Goal: Entertainment & Leisure: Consume media (video, audio)

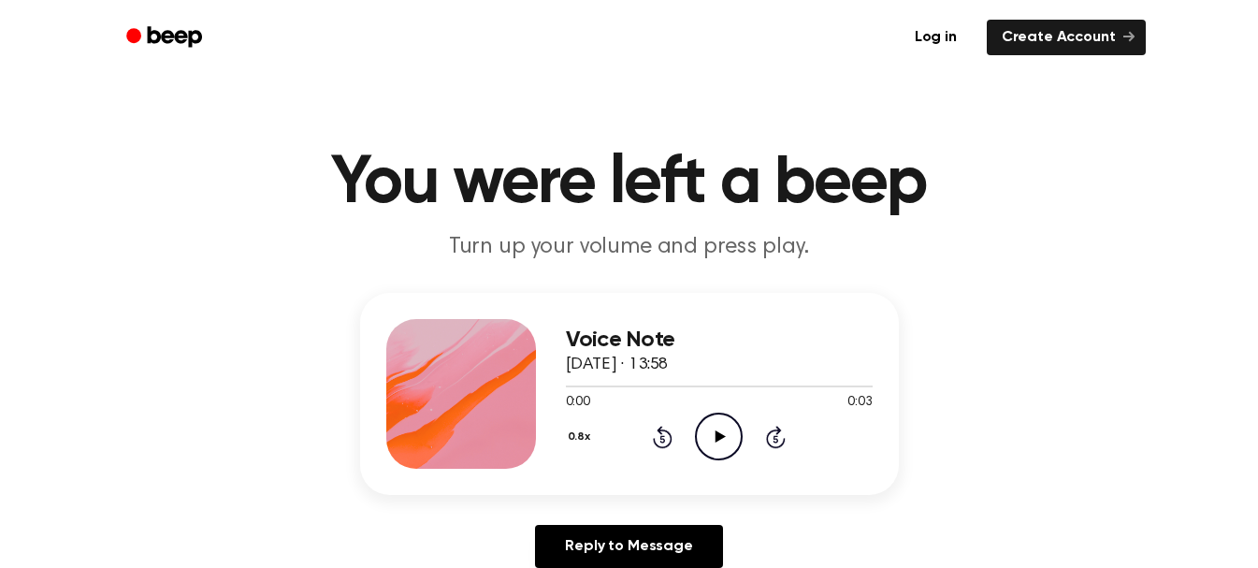
click at [712, 448] on icon "Play Audio" at bounding box center [719, 437] width 48 height 48
click at [727, 433] on icon "Play Audio" at bounding box center [719, 437] width 48 height 48
click at [727, 433] on icon "Pause Audio" at bounding box center [719, 437] width 48 height 48
click at [717, 425] on icon "Play Audio" at bounding box center [719, 437] width 48 height 48
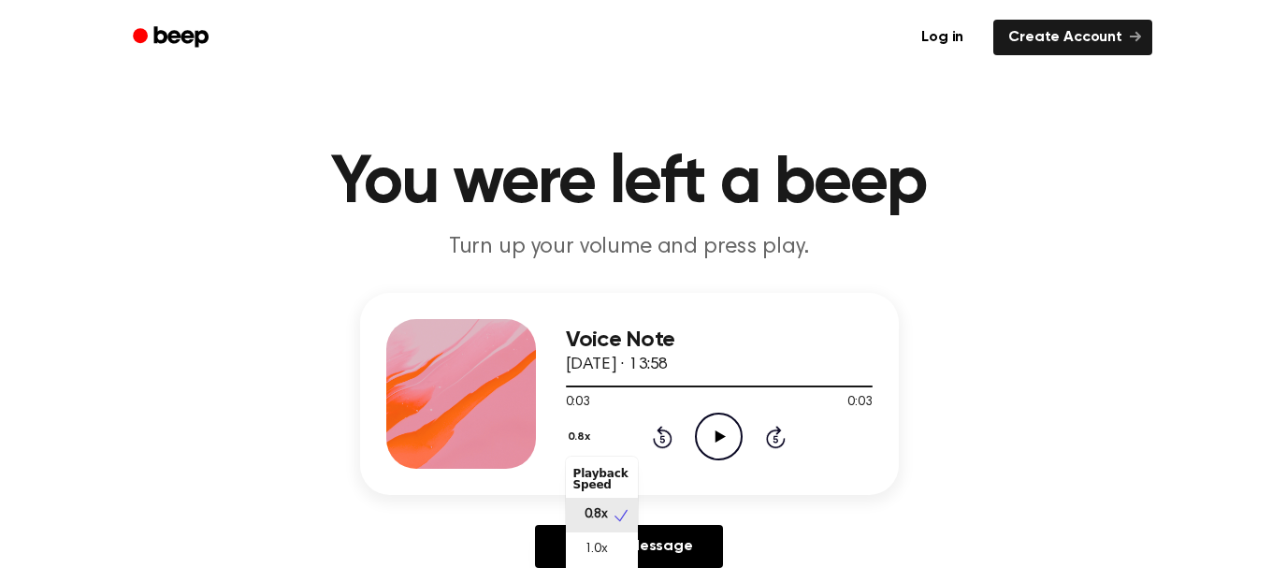
click at [577, 436] on button "0.8x" at bounding box center [582, 437] width 32 height 32
click at [600, 481] on div "Playback Speed" at bounding box center [602, 478] width 72 height 37
click at [593, 517] on span "0.8x" at bounding box center [596, 515] width 23 height 20
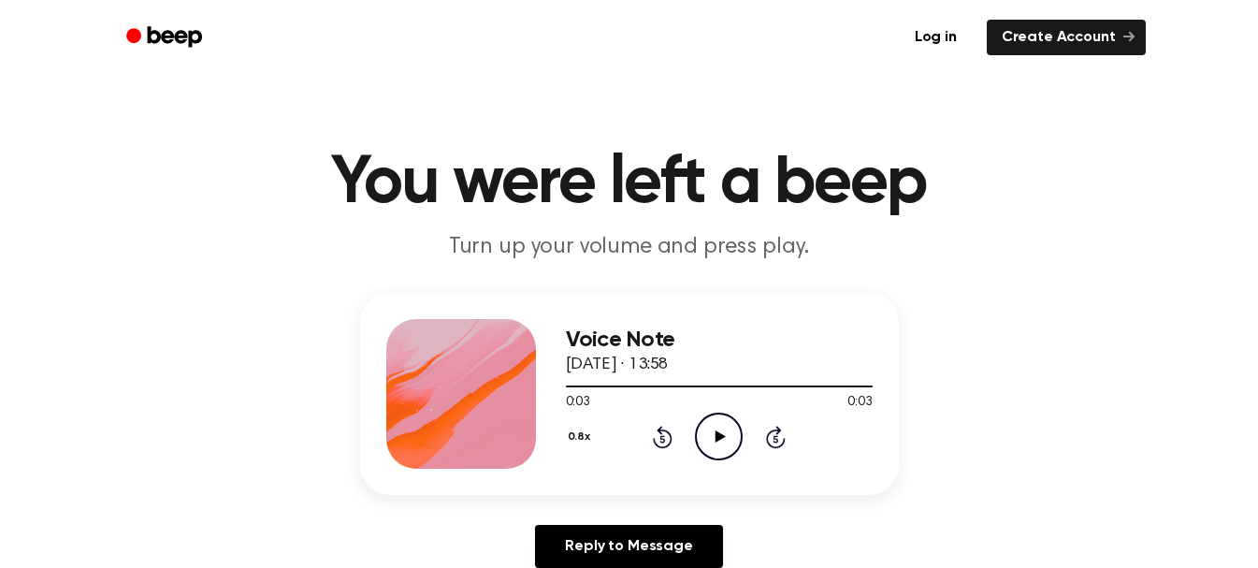
click at [659, 438] on icon "Rewind 5 seconds" at bounding box center [662, 437] width 21 height 24
click at [775, 435] on icon "Skip 5 seconds" at bounding box center [775, 437] width 21 height 24
click at [720, 426] on icon "Play Audio" at bounding box center [719, 437] width 48 height 48
click at [719, 424] on icon "Play Audio" at bounding box center [719, 437] width 48 height 48
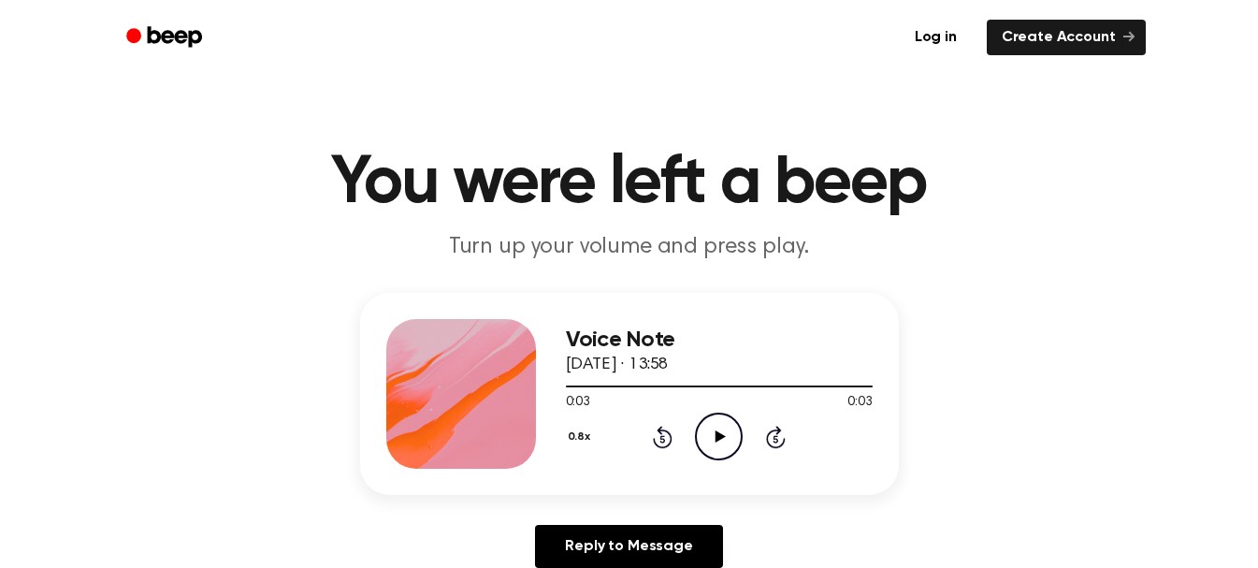
click at [720, 436] on icon at bounding box center [721, 436] width 10 height 12
click at [714, 436] on icon "Play Audio" at bounding box center [719, 437] width 48 height 48
